Goal: Download file/media

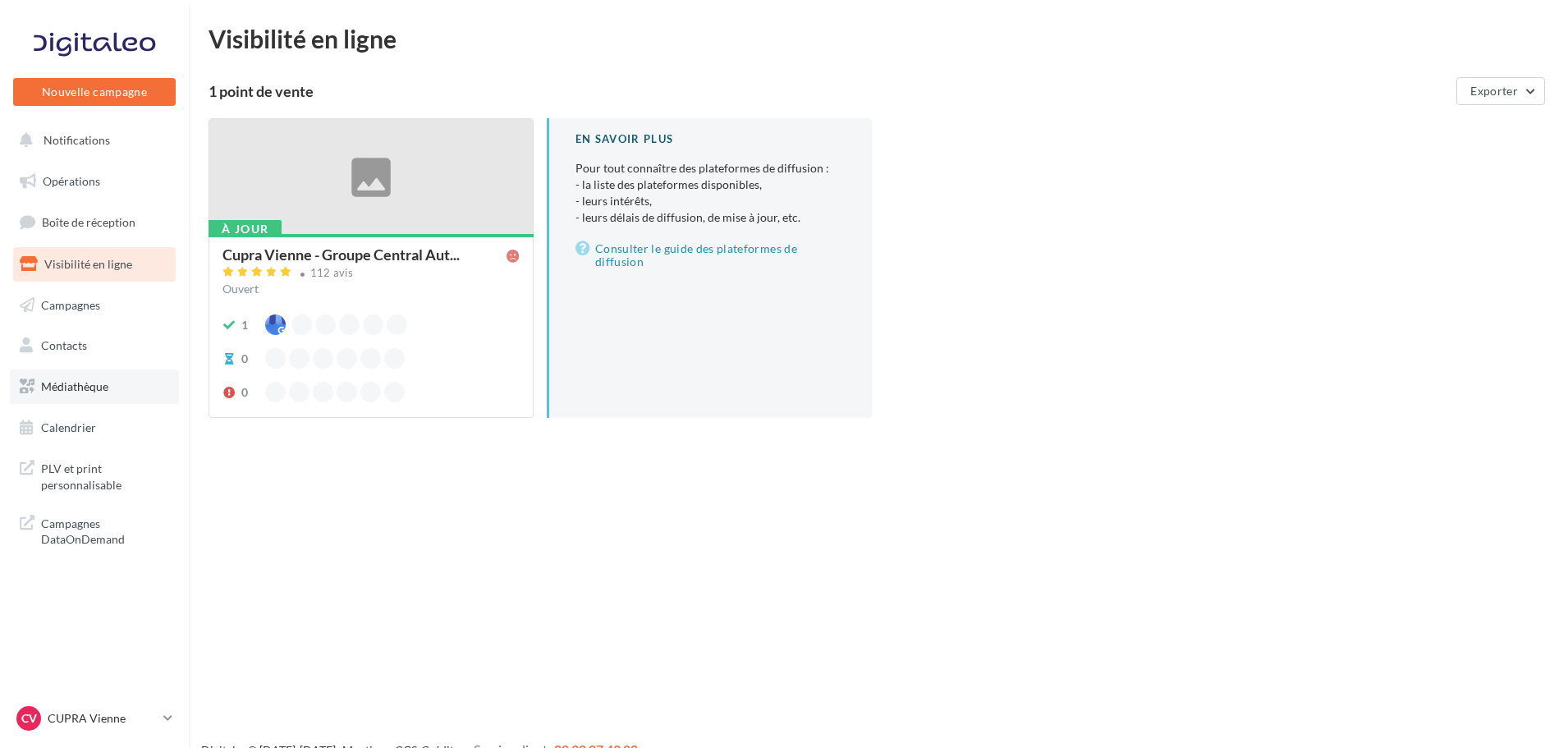
click at [123, 382] on link "Médiathèque" at bounding box center [94, 386] width 169 height 34
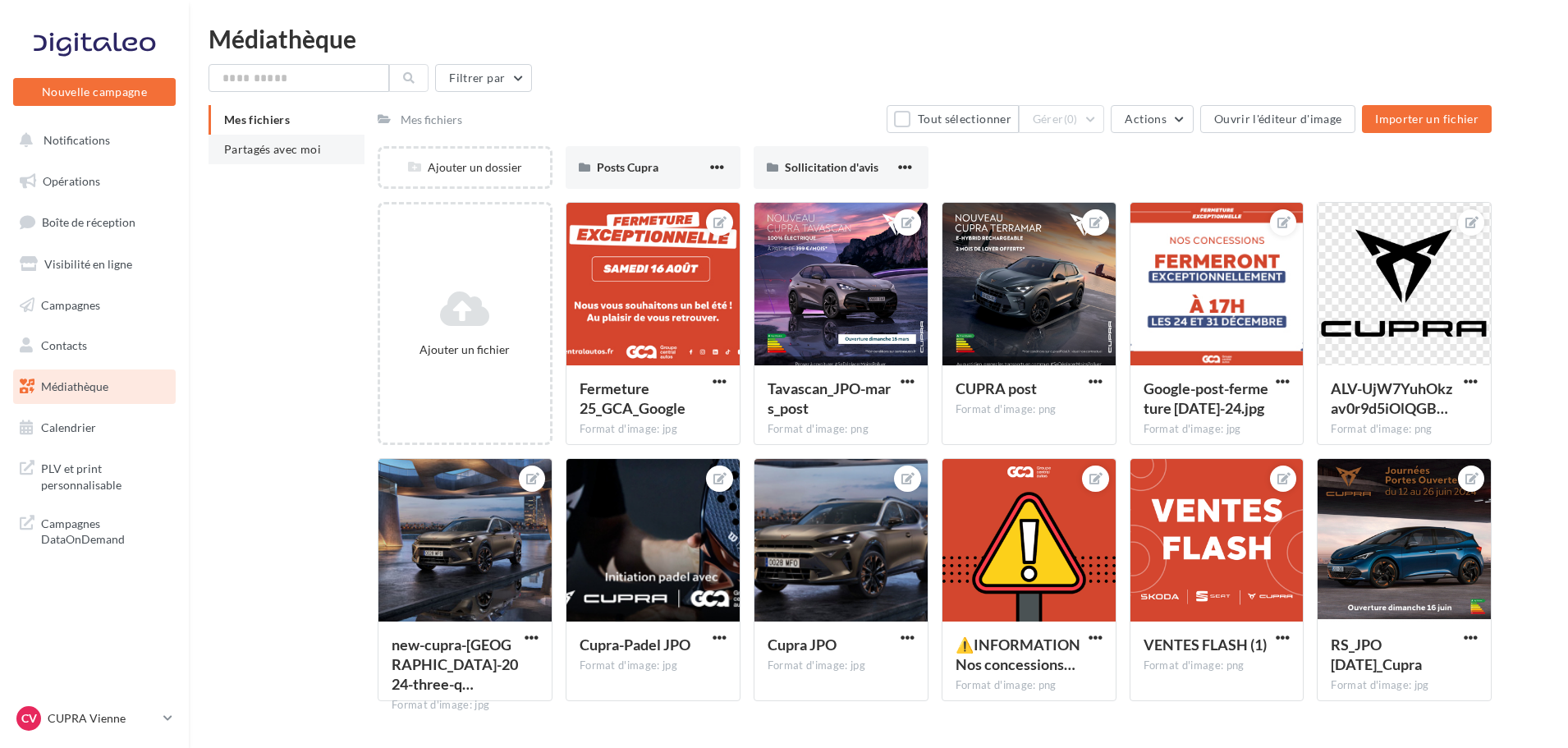
click at [326, 146] on li "Partagés avec moi" at bounding box center [287, 150] width 156 height 30
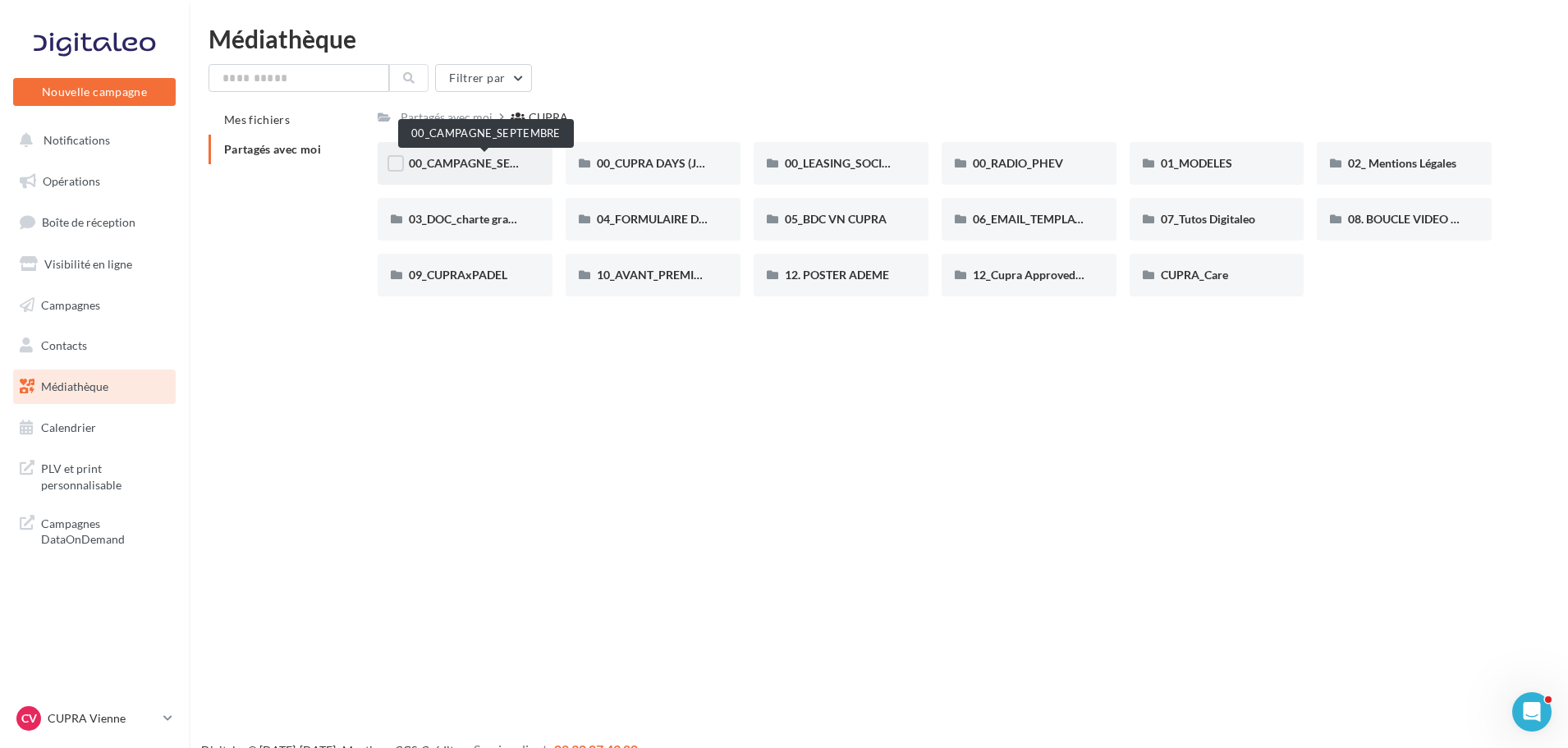
click at [488, 158] on span "00_CAMPAGNE_SEPTEMBRE" at bounding box center [485, 163] width 154 height 14
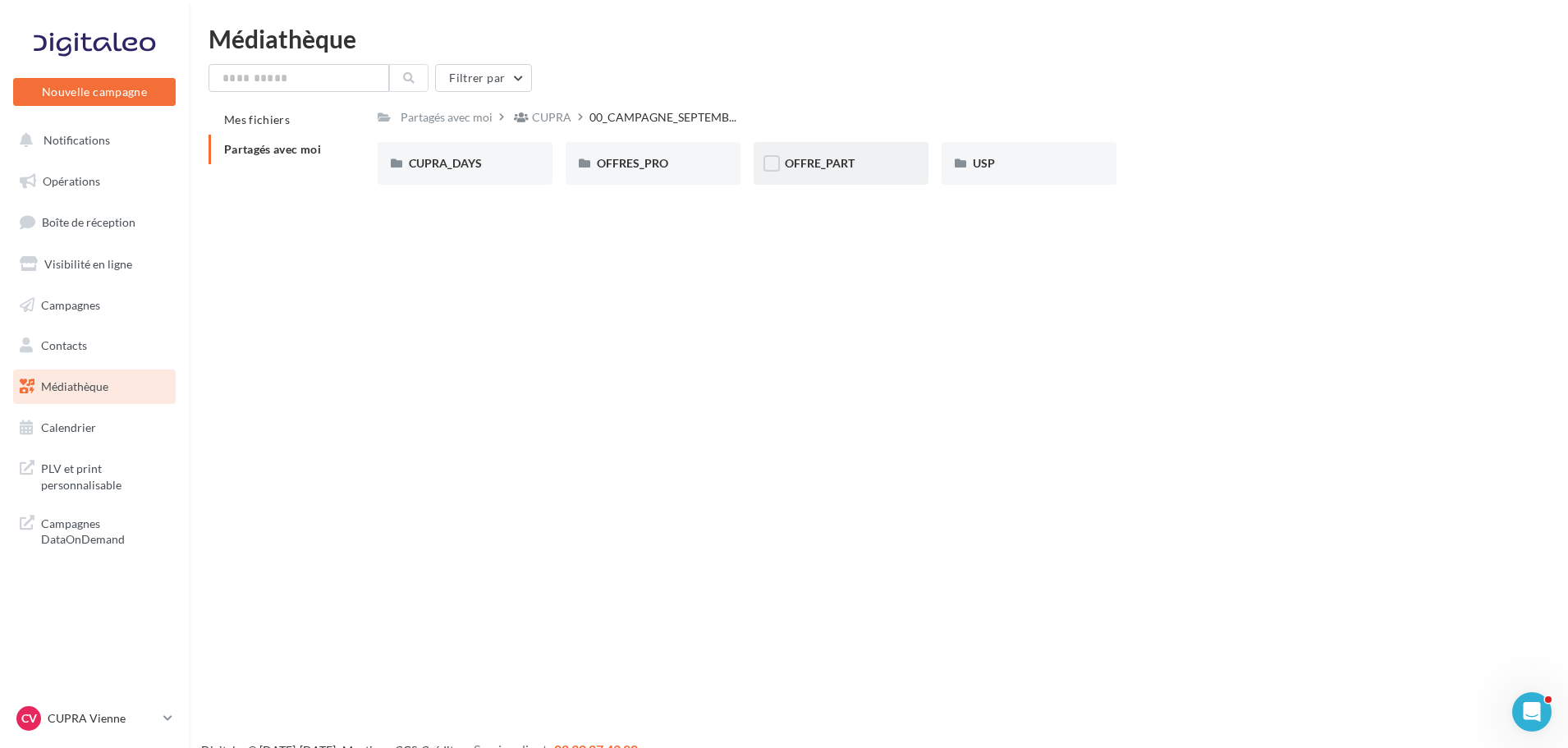
click at [882, 156] on div "OFFRE_PART" at bounding box center [840, 164] width 112 height 17
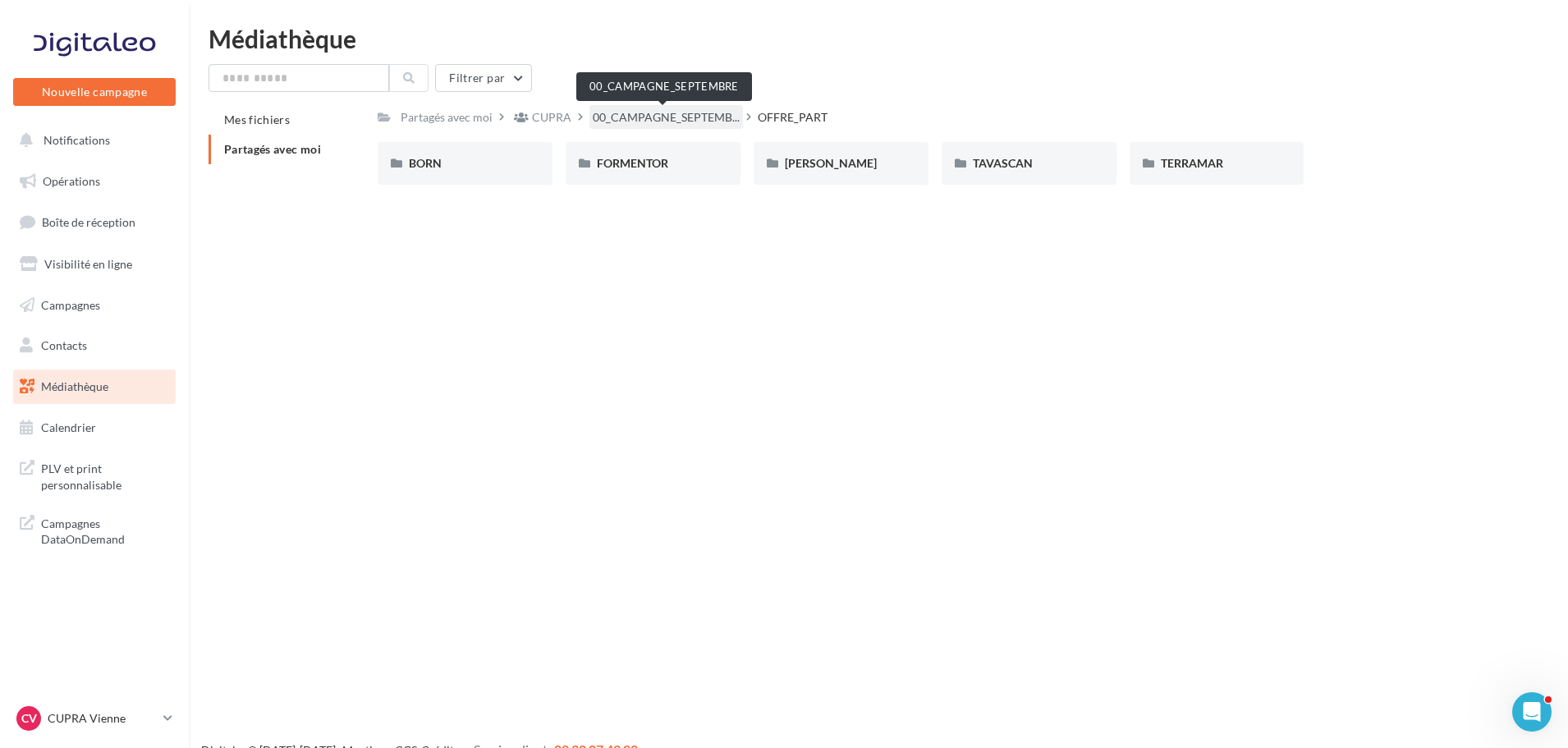
click at [683, 120] on span "00_CAMPAGNE_SEPTEMB..." at bounding box center [666, 117] width 147 height 17
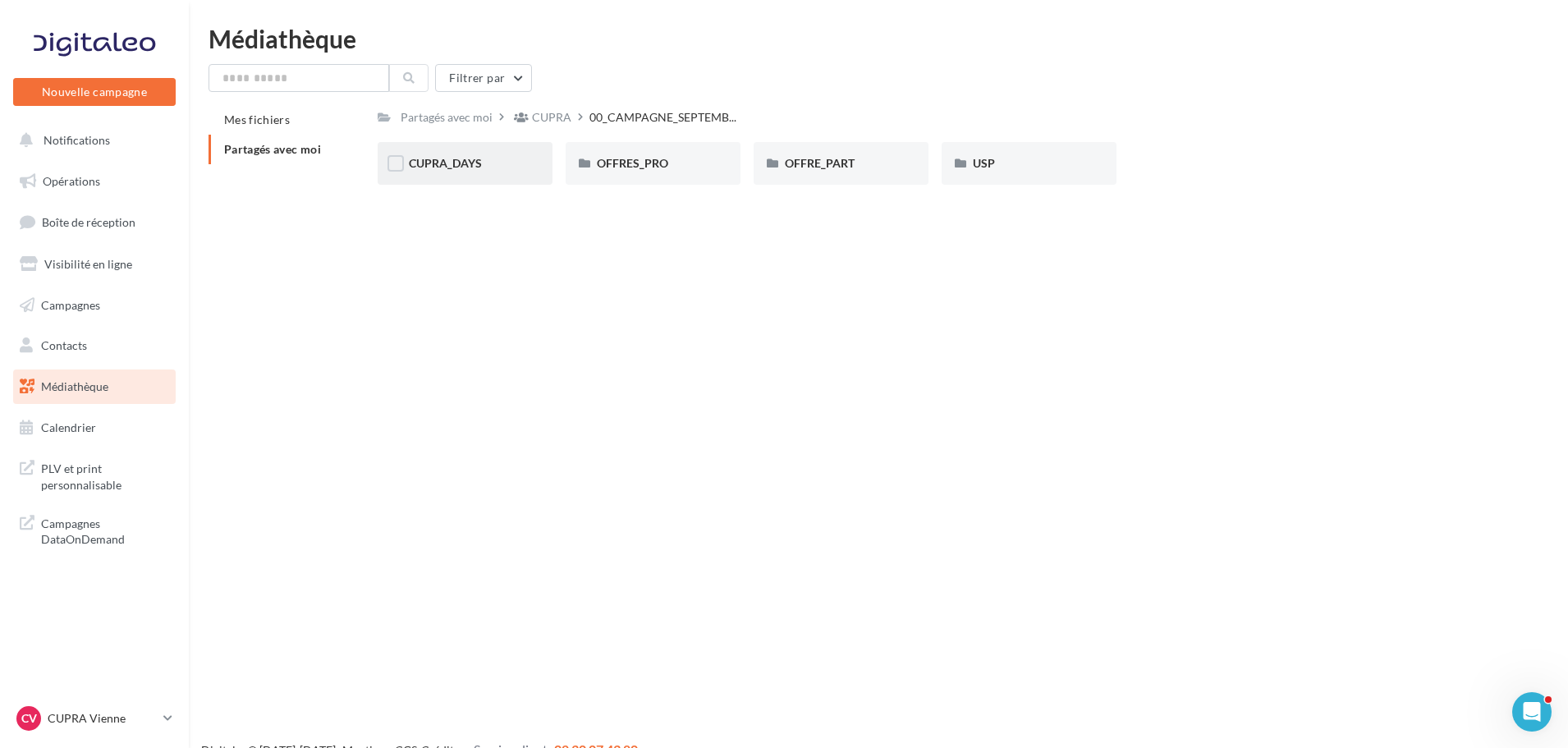
click at [461, 170] on span "CUPRA_DAYS" at bounding box center [445, 163] width 73 height 14
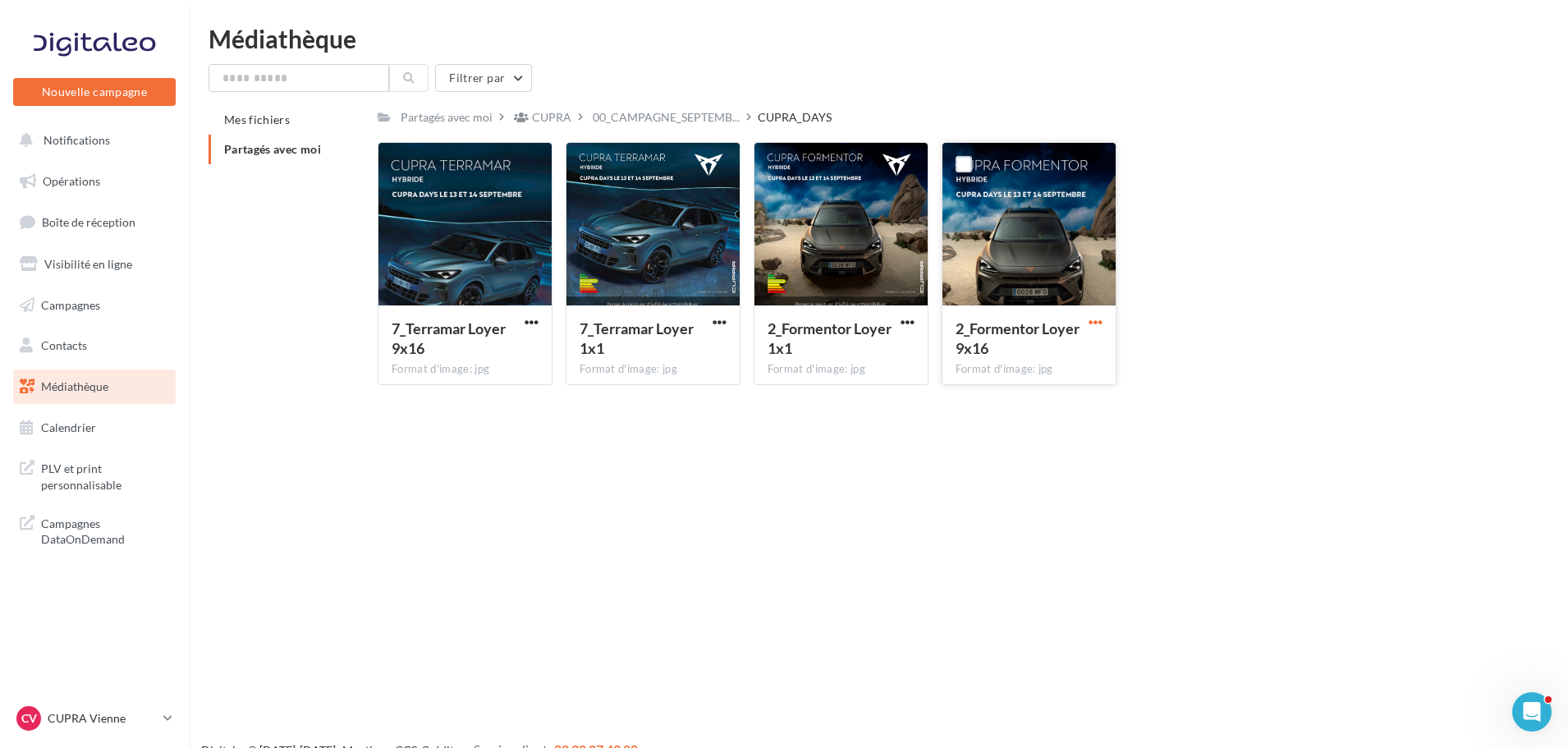
click at [1096, 323] on span "button" at bounding box center [1096, 322] width 14 height 14
click at [1037, 367] on button "Télécharger" at bounding box center [1023, 354] width 164 height 42
click at [909, 324] on span "button" at bounding box center [908, 322] width 14 height 14
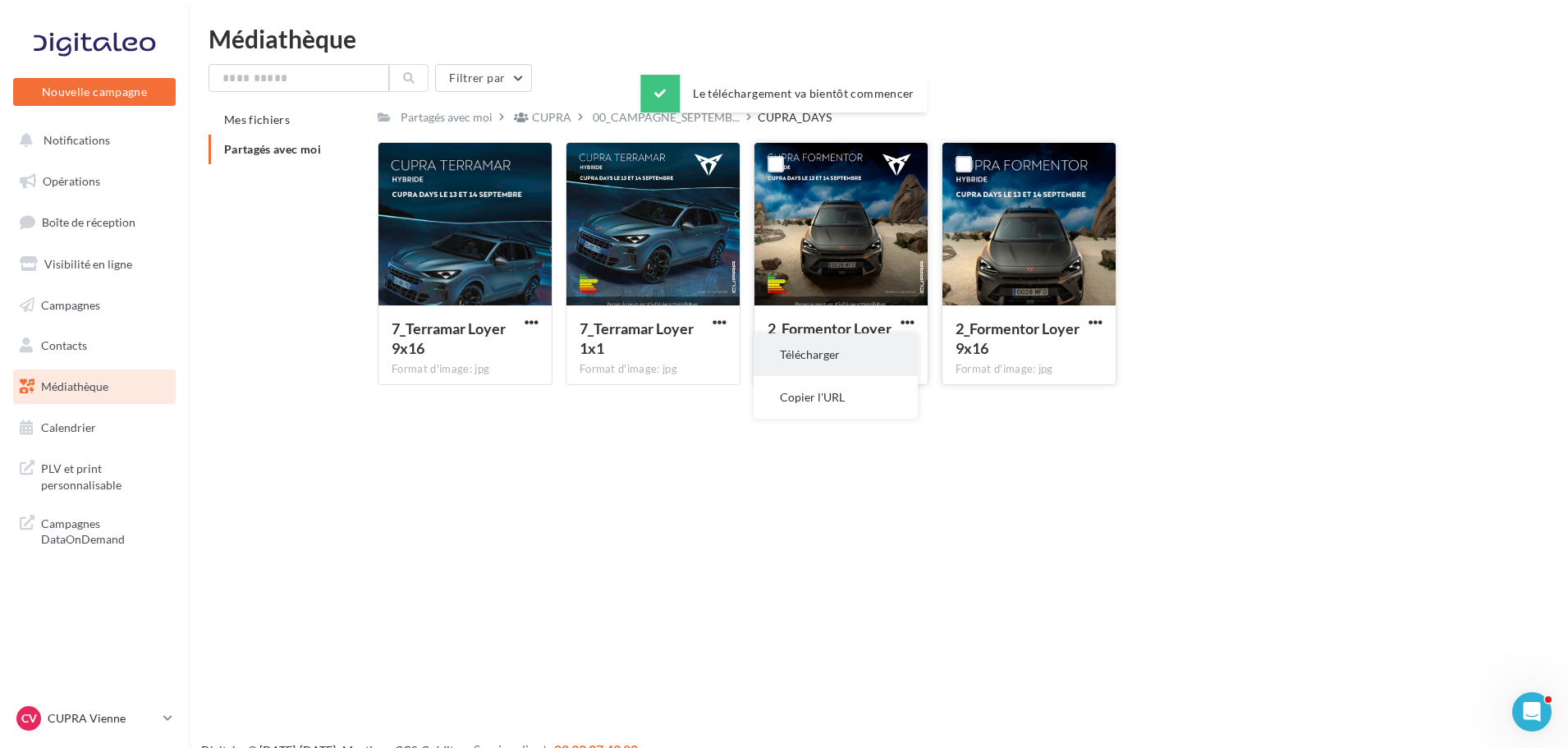
click at [888, 357] on button "Télécharger" at bounding box center [835, 354] width 164 height 42
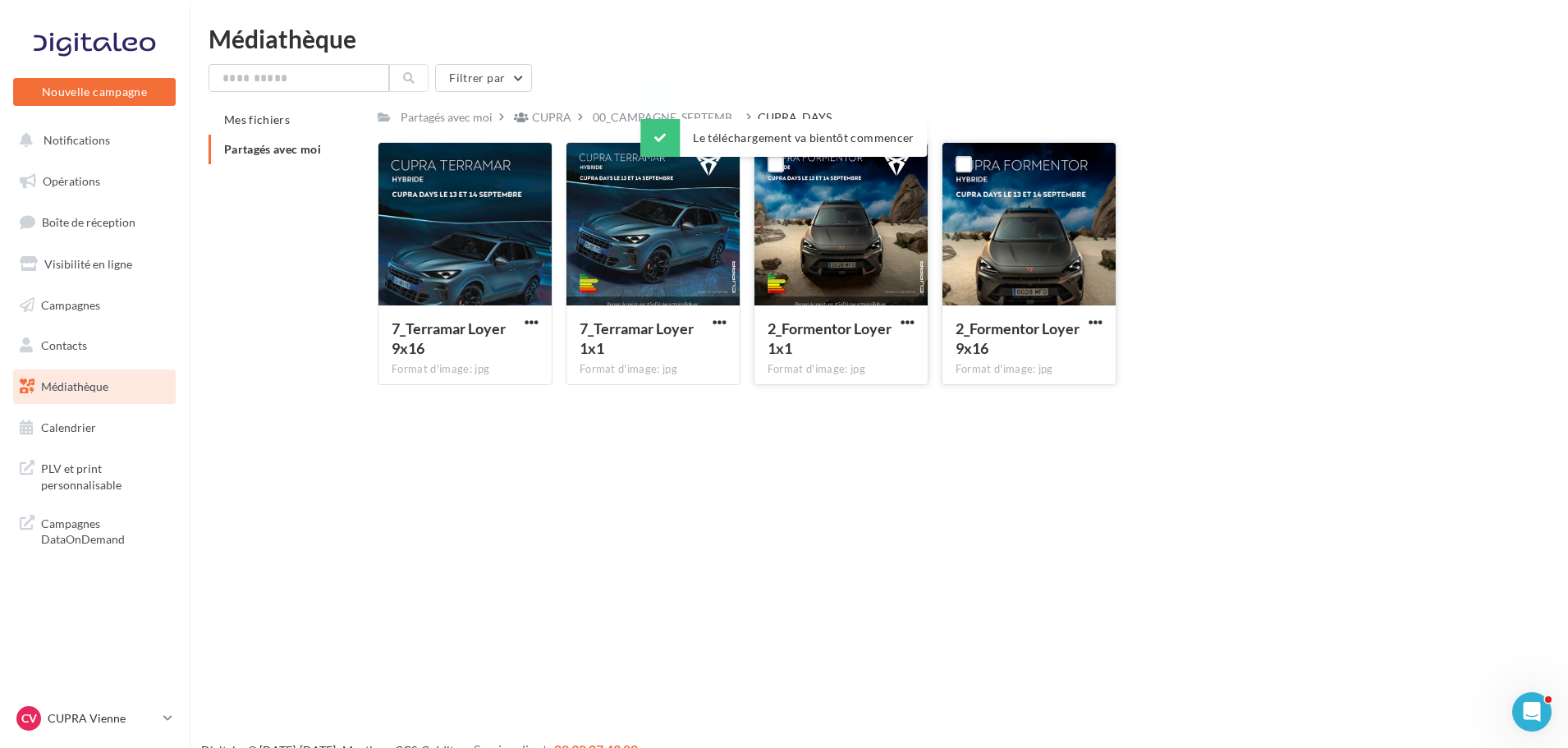
click at [48, 701] on nav "Nouvelle campagne Nouvelle campagne Notifications Opérations Boîte de réception…" at bounding box center [94, 374] width 189 height 748
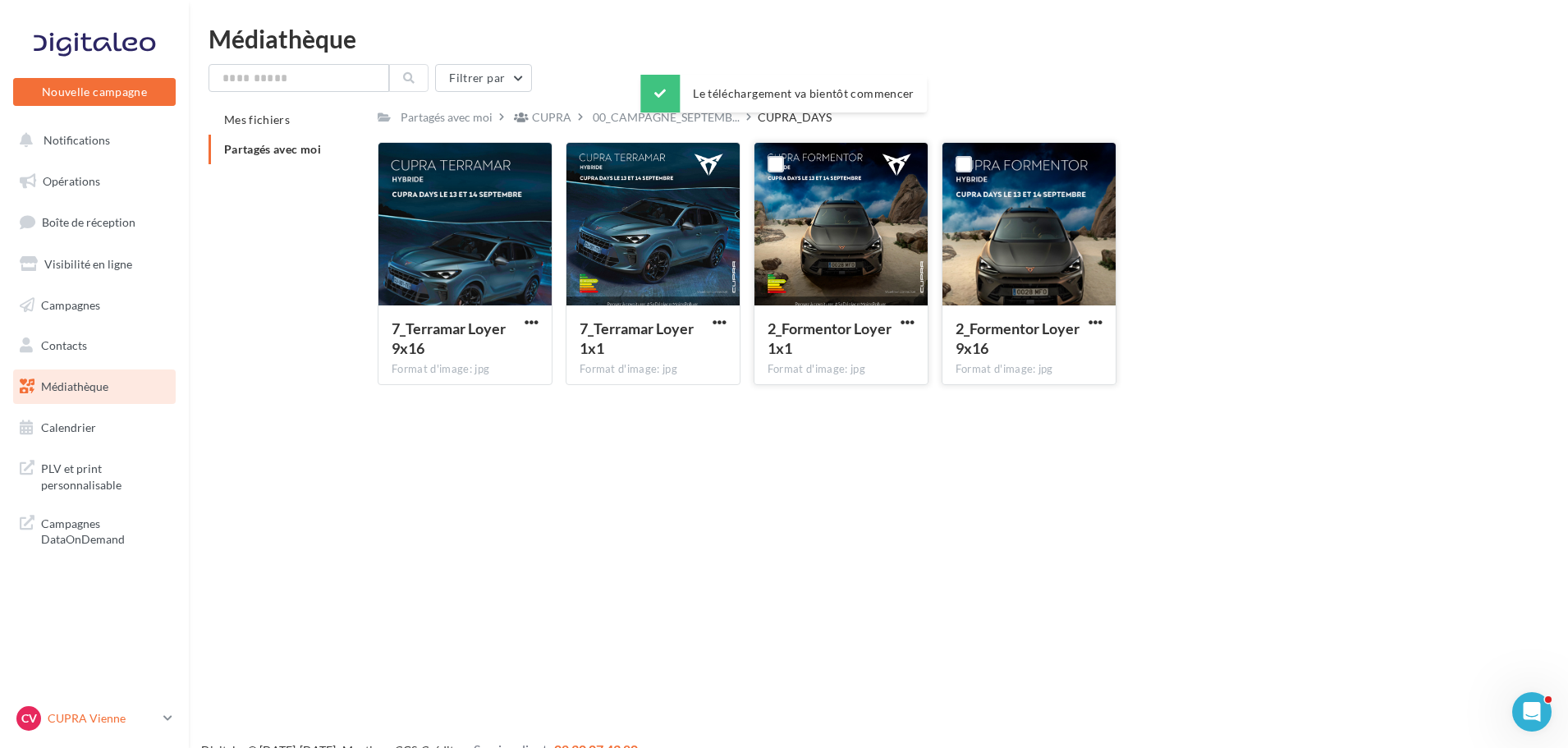
click at [53, 708] on div "CV CUPRA Vienne cupra_vienne" at bounding box center [87, 719] width 141 height 25
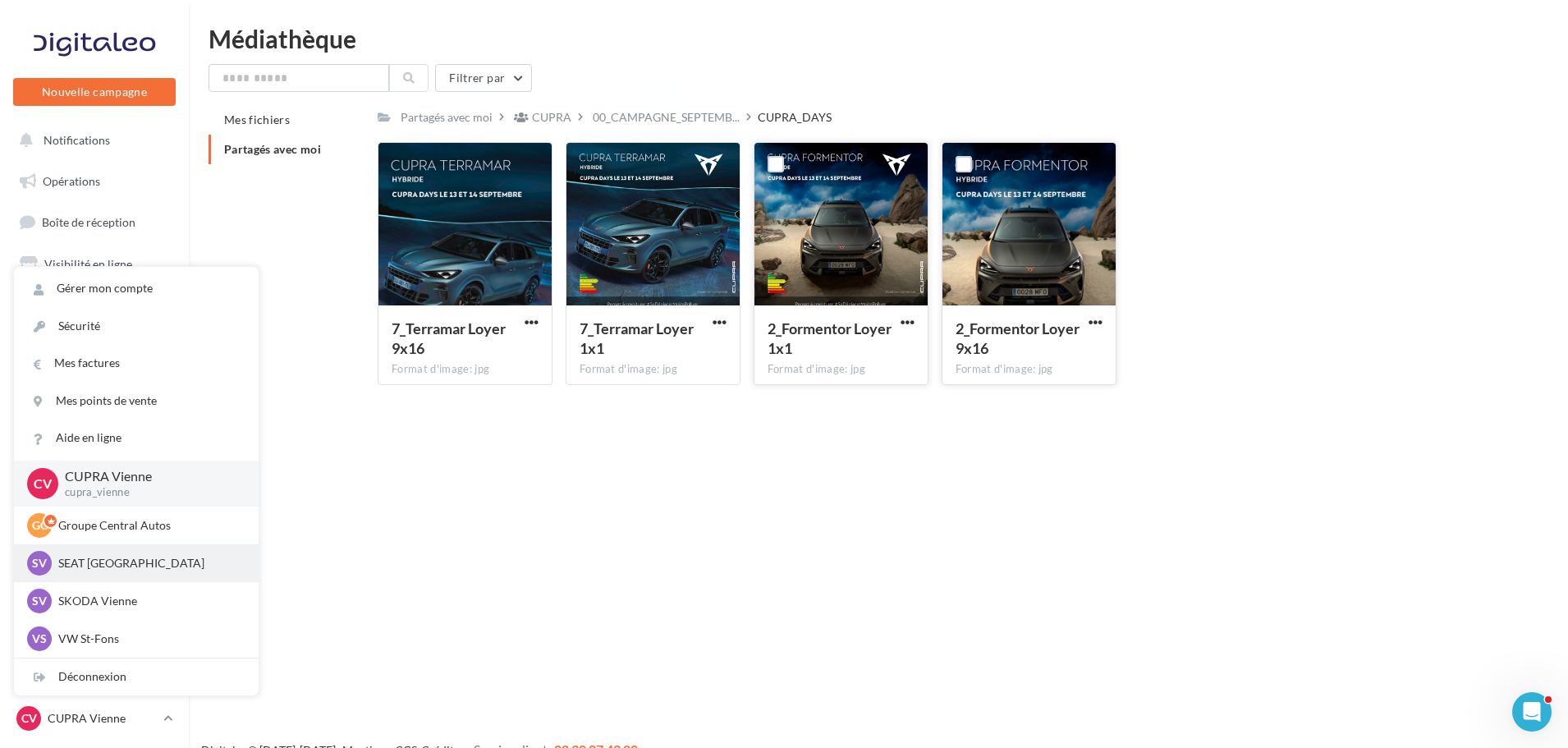
click at [102, 565] on p "SEAT Vienne" at bounding box center [148, 563] width 181 height 17
